Goal: Task Accomplishment & Management: Manage account settings

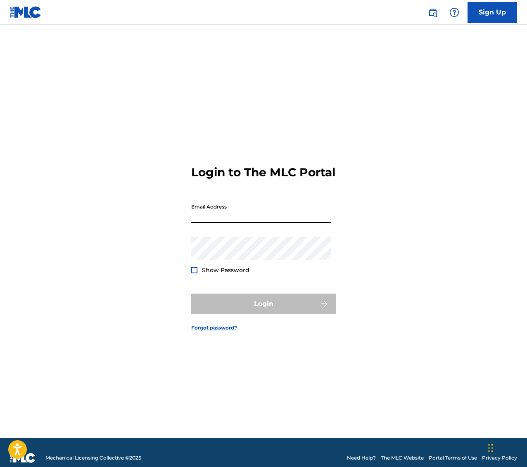
click at [282, 223] on input "Email Address" at bounding box center [261, 212] width 140 height 24
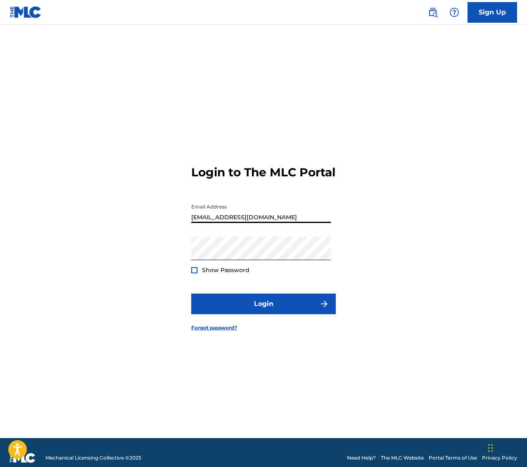
click at [235, 223] on input "[EMAIL_ADDRESS][DOMAIN_NAME]" at bounding box center [261, 212] width 140 height 24
type input "[EMAIL_ADDRESS][DOMAIN_NAME]"
click at [270, 325] on form "Login to The MLC Portal Email Address [EMAIL_ADDRESS][DOMAIN_NAME] Password Sho…" at bounding box center [263, 241] width 145 height 393
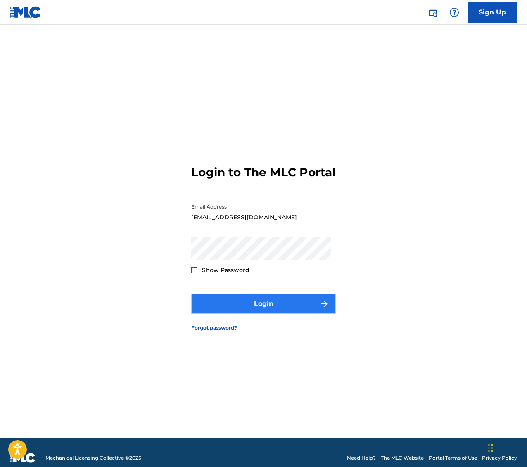
click at [268, 311] on button "Login" at bounding box center [263, 304] width 145 height 21
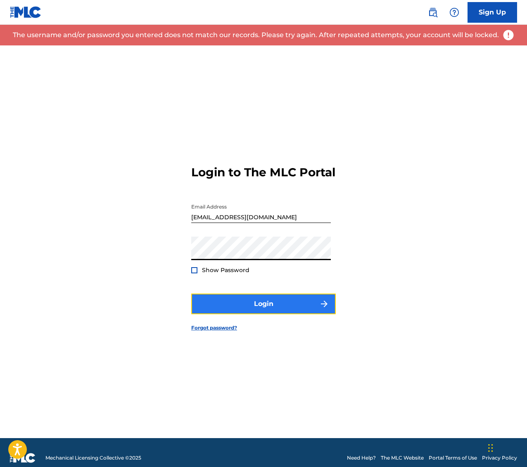
click at [274, 304] on button "Login" at bounding box center [263, 304] width 145 height 21
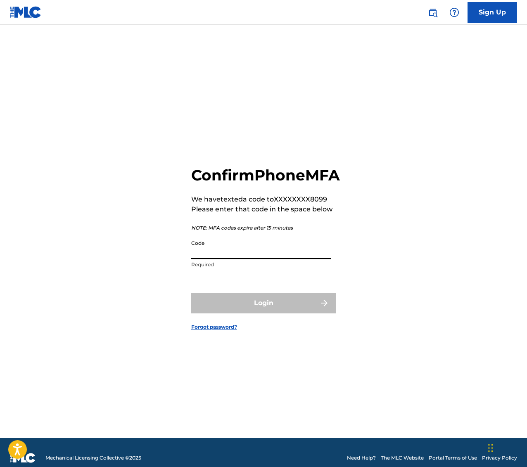
click at [271, 250] on input "Code" at bounding box center [261, 248] width 140 height 24
paste input "436934"
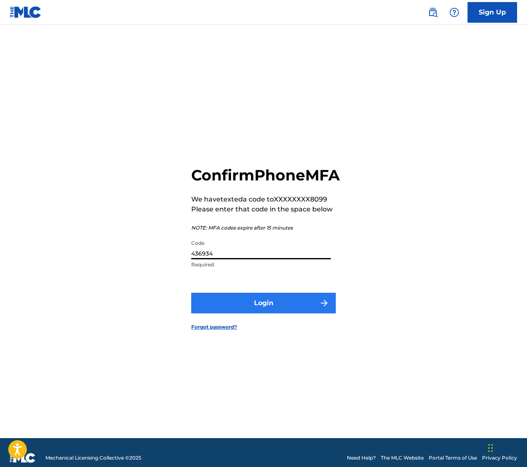
type input "436934"
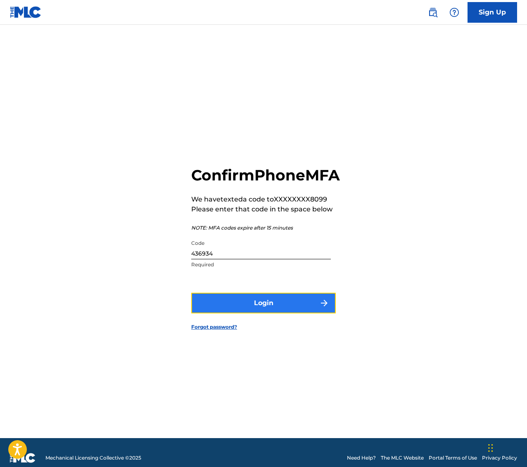
click at [264, 309] on button "Login" at bounding box center [263, 303] width 145 height 21
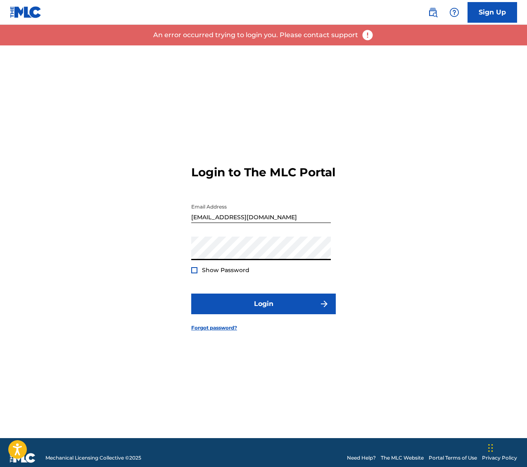
click at [255, 268] on div "Password Show Password" at bounding box center [261, 255] width 140 height 37
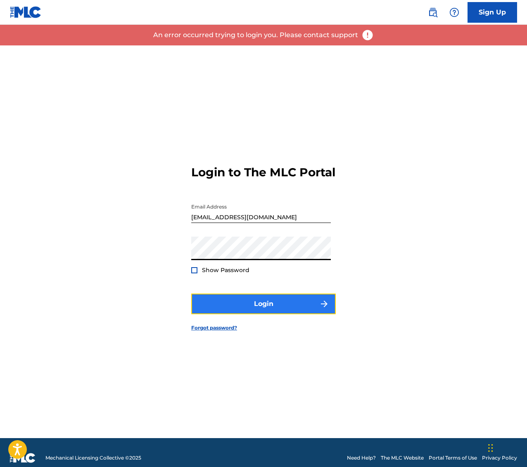
click at [256, 312] on button "Login" at bounding box center [263, 304] width 145 height 21
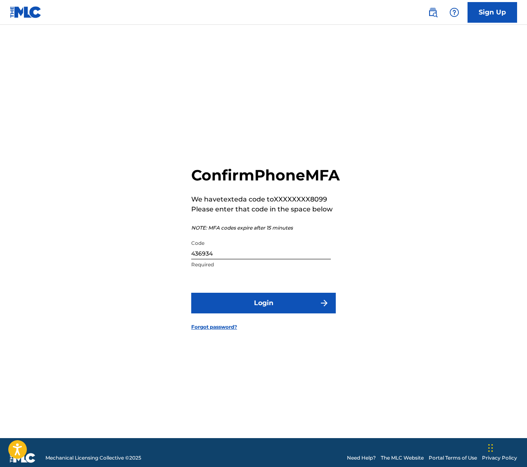
click at [249, 259] on input "436934" at bounding box center [261, 248] width 140 height 24
paste input "88227"
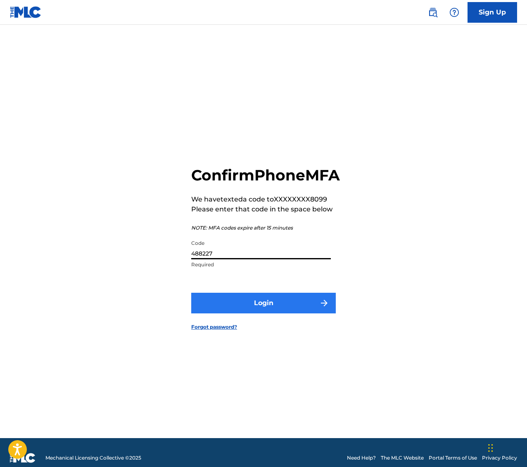
type input "488227"
click at [262, 306] on button "Login" at bounding box center [263, 303] width 145 height 21
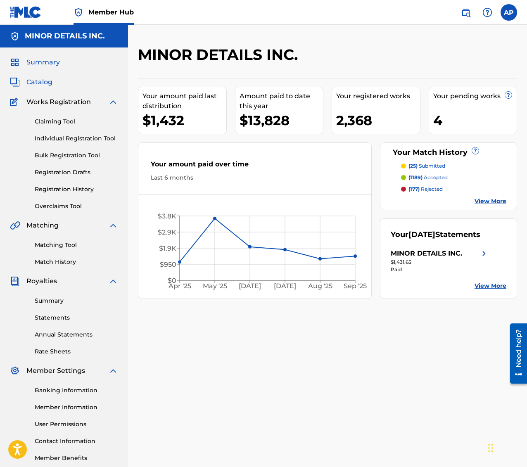
click at [40, 78] on span "Catalog" at bounding box center [39, 82] width 26 height 10
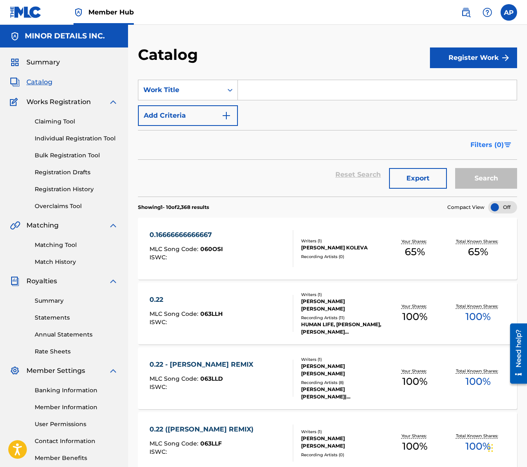
click at [487, 142] on span "Filters ( 0 )" at bounding box center [486, 145] width 33 height 10
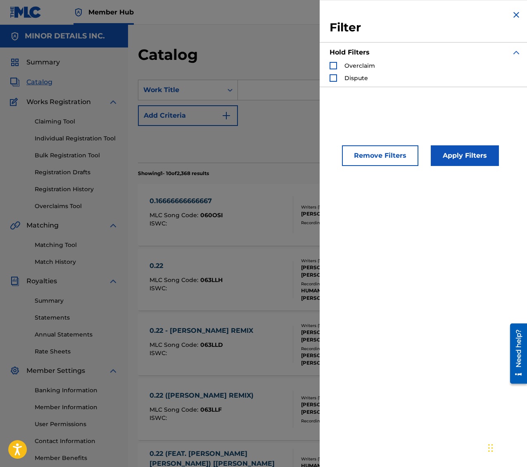
click at [249, 145] on div "Reset Search Export Search" at bounding box center [327, 141] width 379 height 30
click at [72, 124] on link "Claiming Tool" at bounding box center [76, 121] width 83 height 9
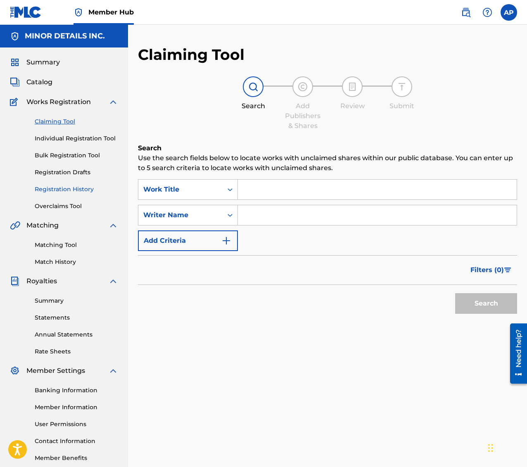
click at [72, 187] on link "Registration History" at bounding box center [76, 189] width 83 height 9
